Goal: Transaction & Acquisition: Book appointment/travel/reservation

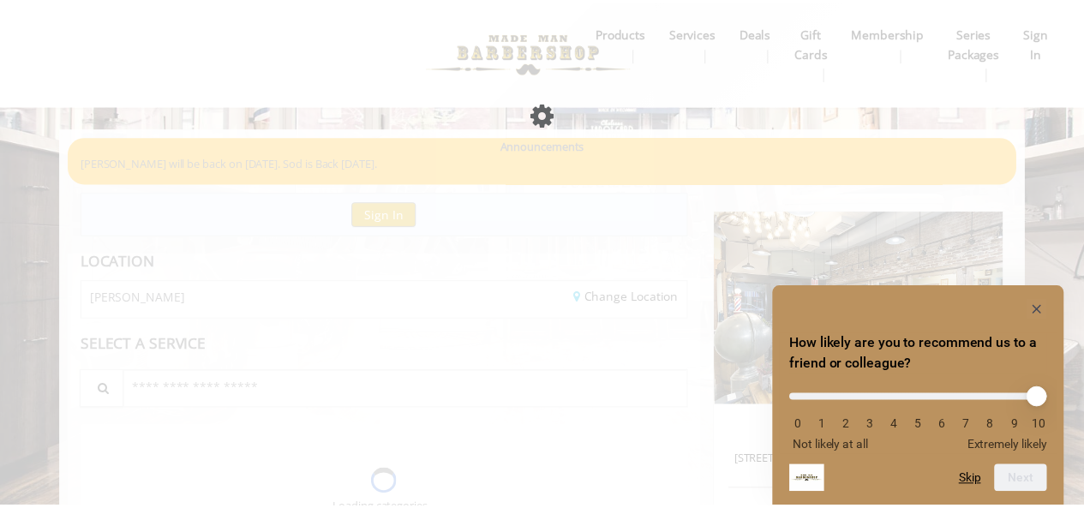
scroll to position [86, 0]
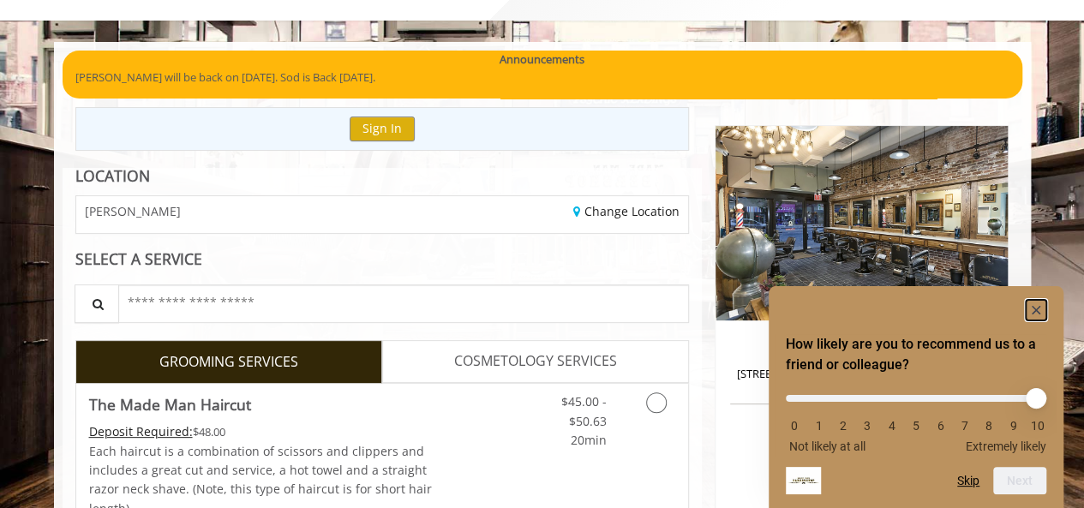
click at [1036, 304] on rect "Hide survey" at bounding box center [1036, 310] width 21 height 21
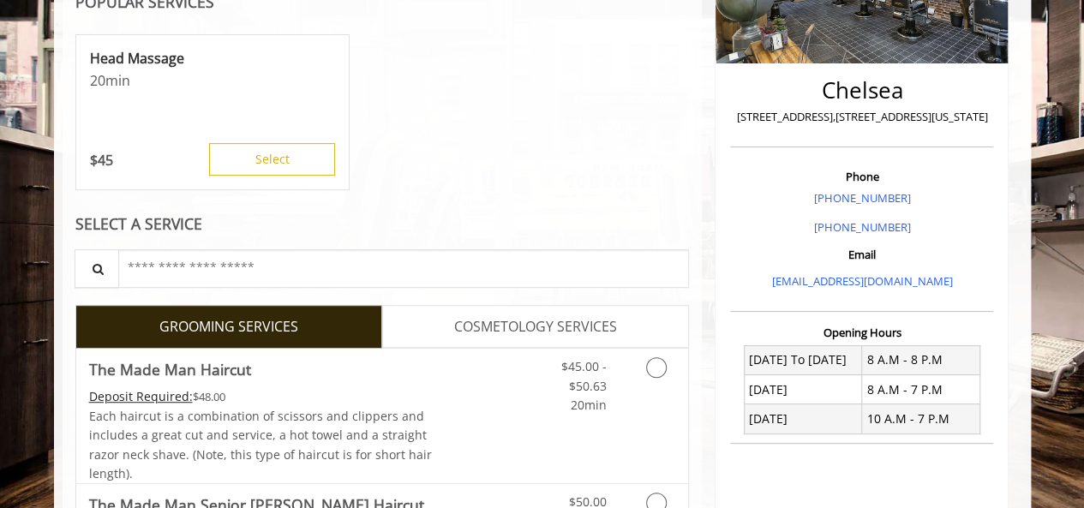
scroll to position [514, 0]
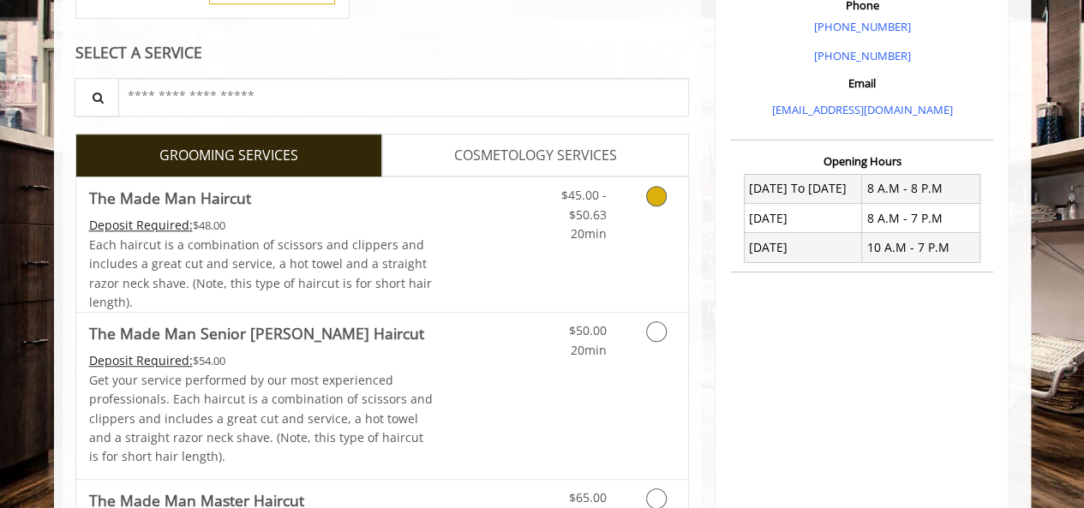
click at [655, 201] on icon "Grooming services" at bounding box center [656, 196] width 21 height 21
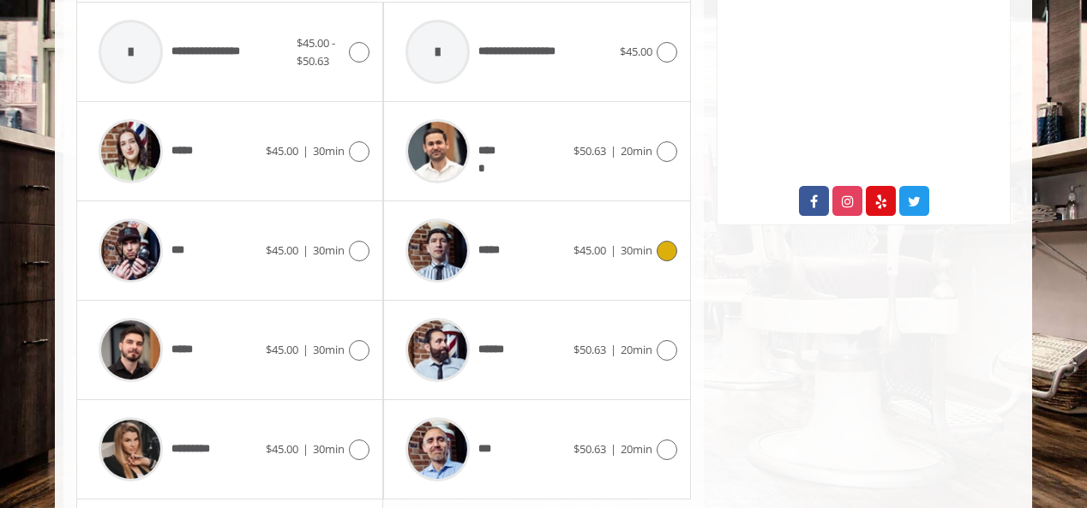
scroll to position [933, 0]
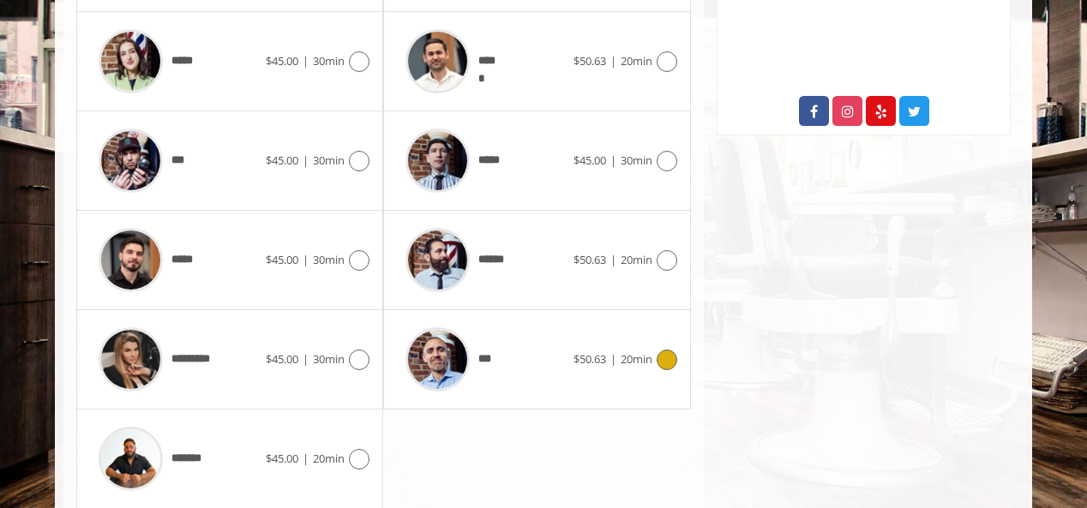
click at [669, 350] on icon at bounding box center [667, 360] width 21 height 21
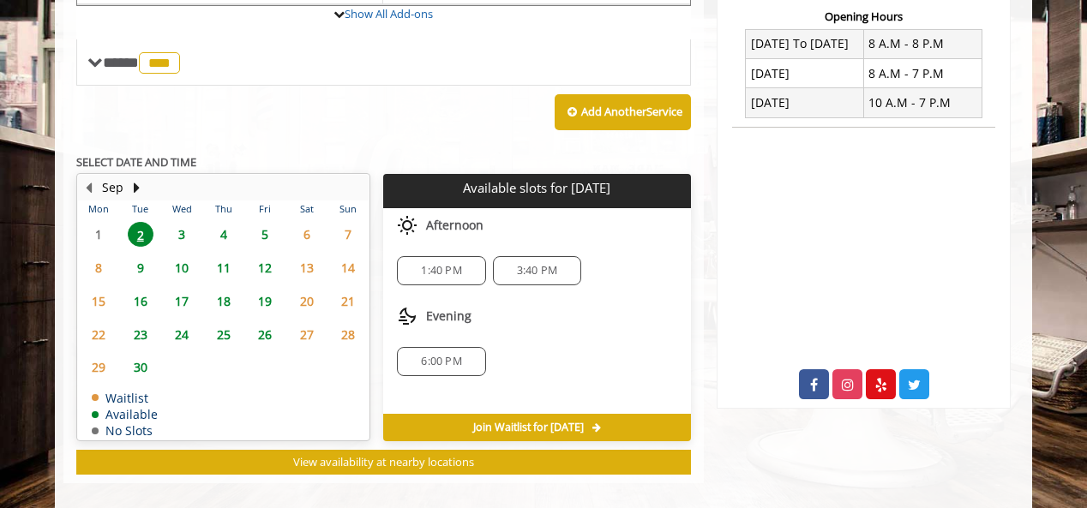
scroll to position [672, 0]
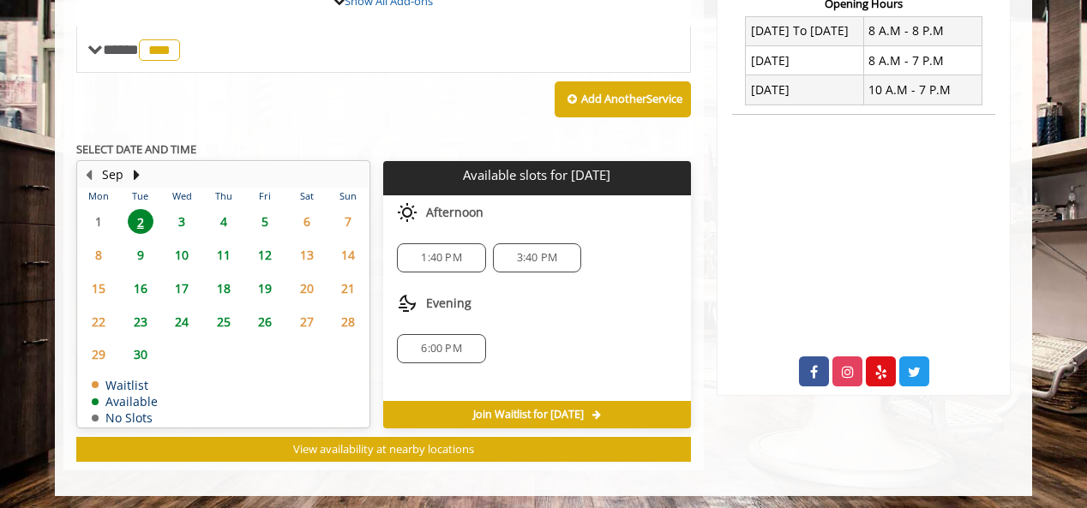
click at [183, 218] on span "3" at bounding box center [182, 221] width 26 height 25
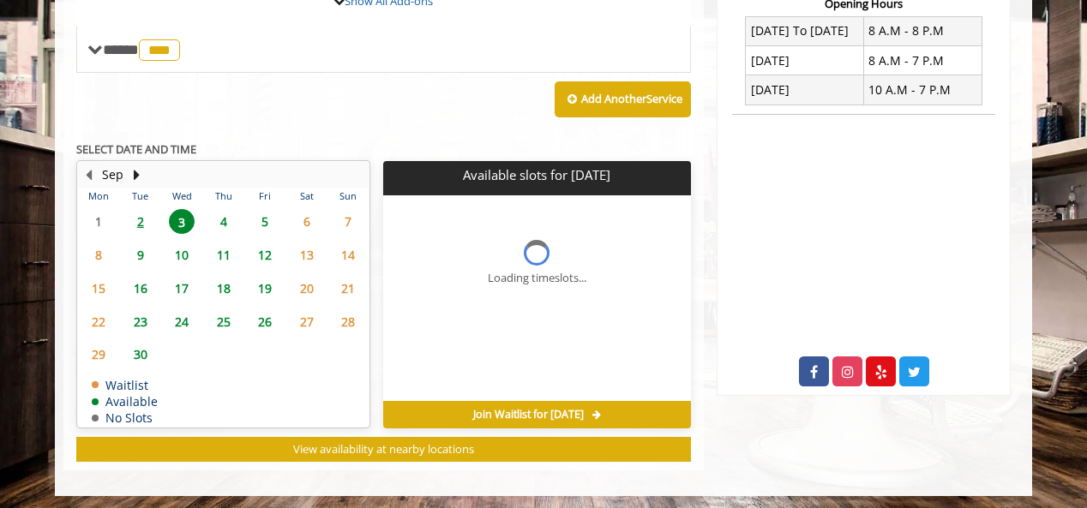
scroll to position [698, 0]
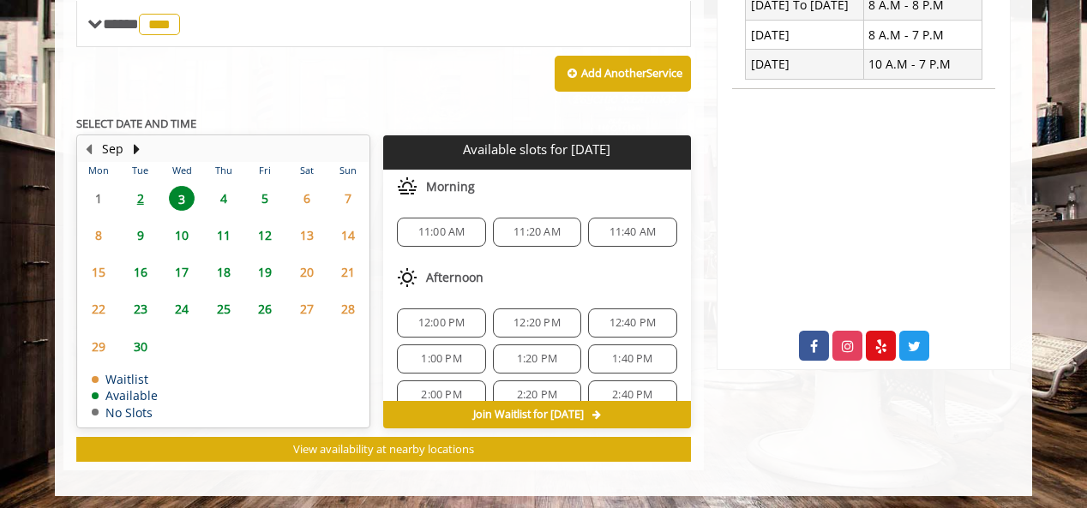
click at [225, 196] on span "4" at bounding box center [224, 198] width 26 height 25
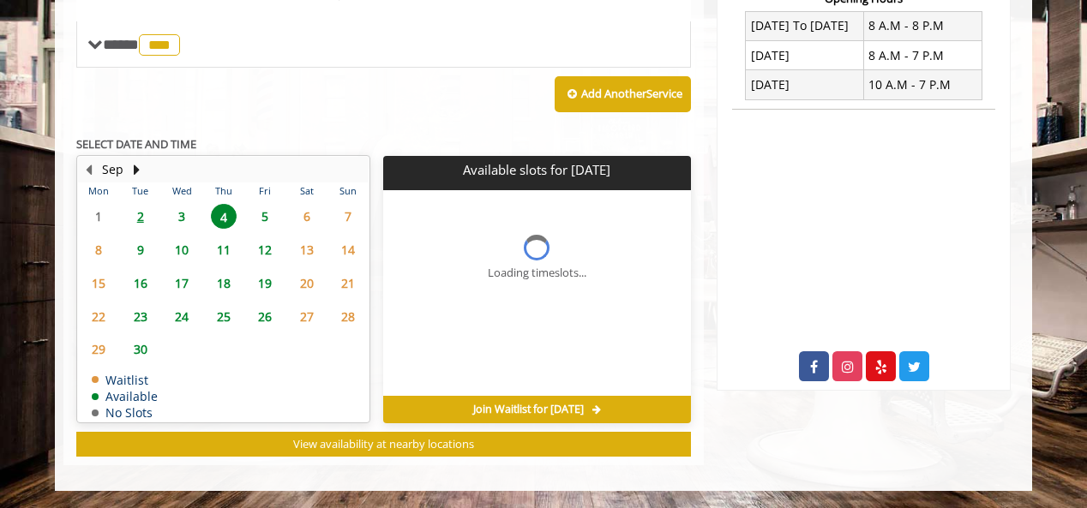
scroll to position [672, 0]
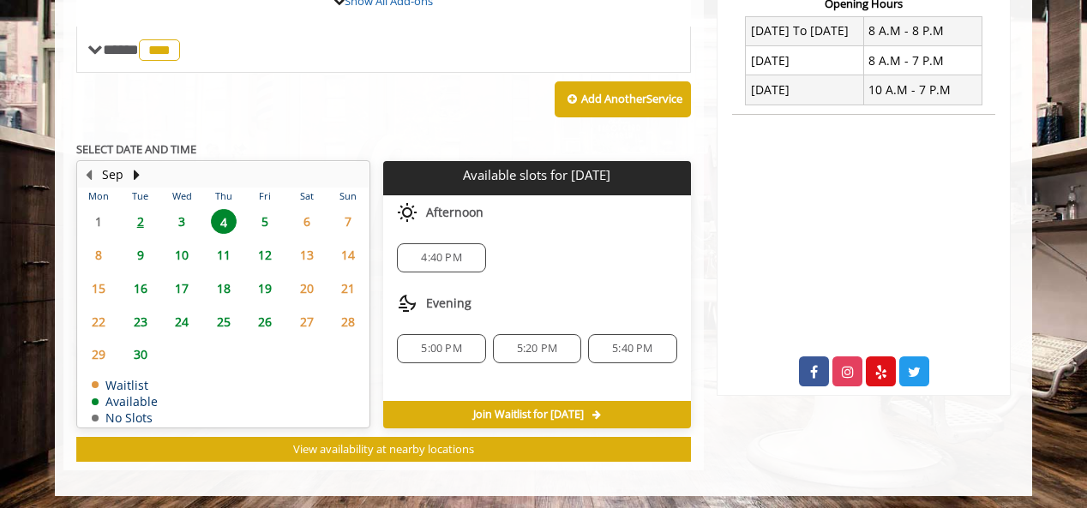
click at [266, 214] on span "5" at bounding box center [265, 221] width 26 height 25
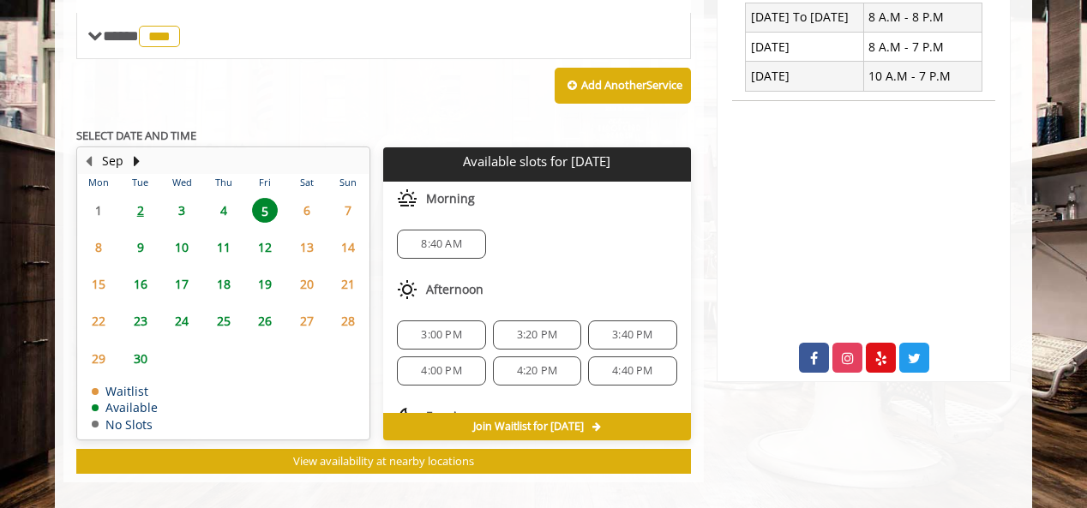
scroll to position [698, 0]
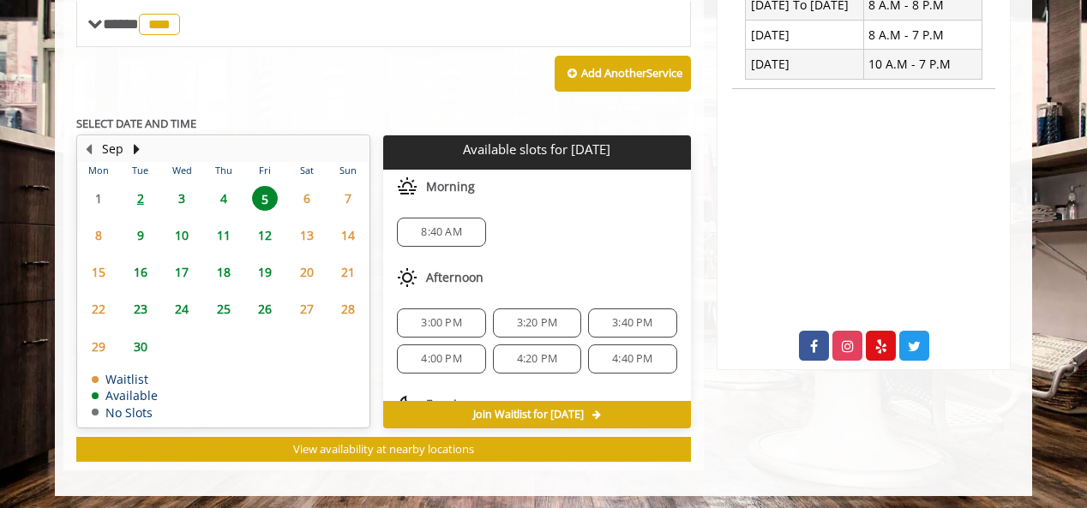
click at [183, 196] on span "3" at bounding box center [182, 198] width 26 height 25
